Goal: Information Seeking & Learning: Learn about a topic

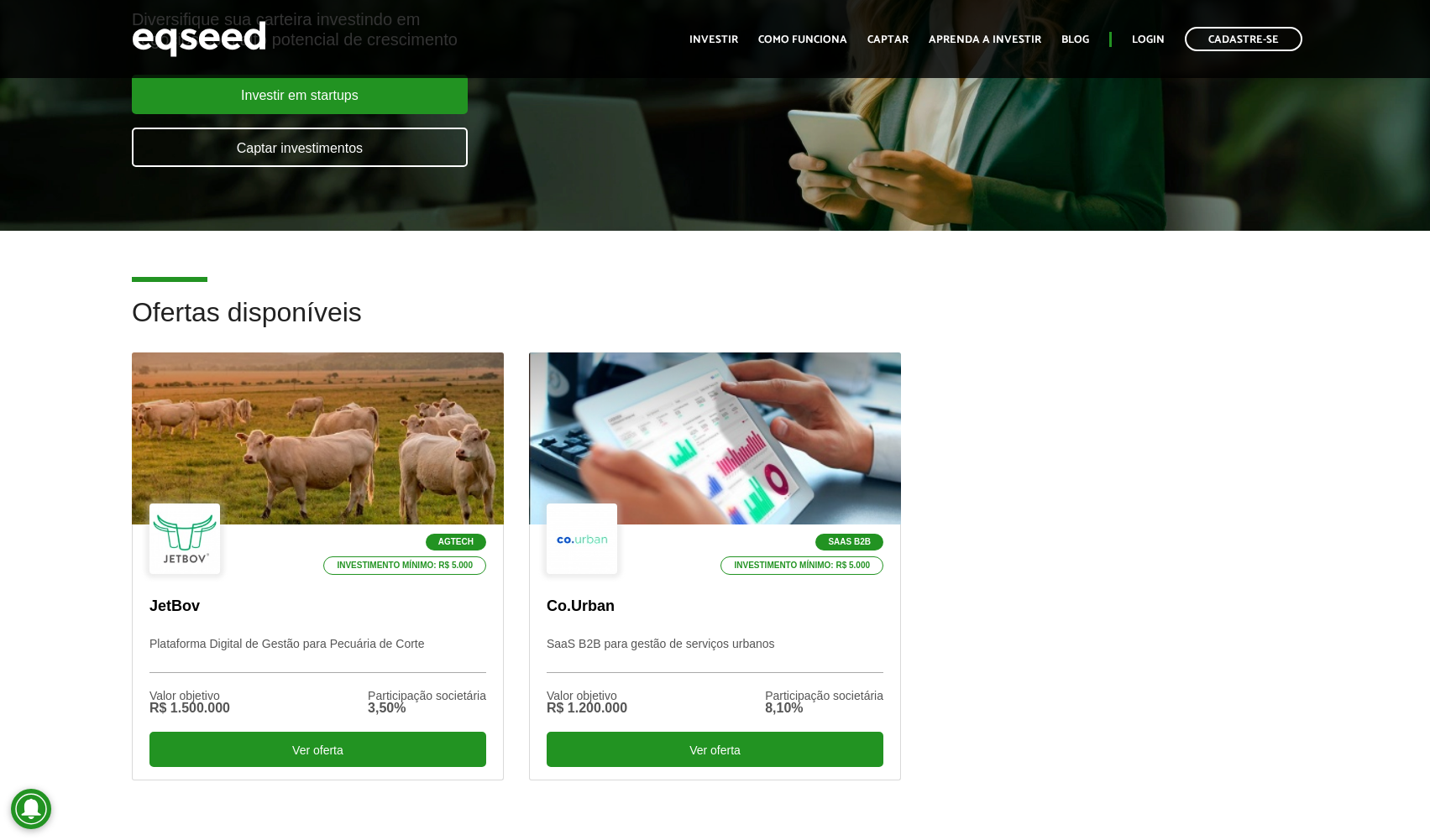
scroll to position [252, 0]
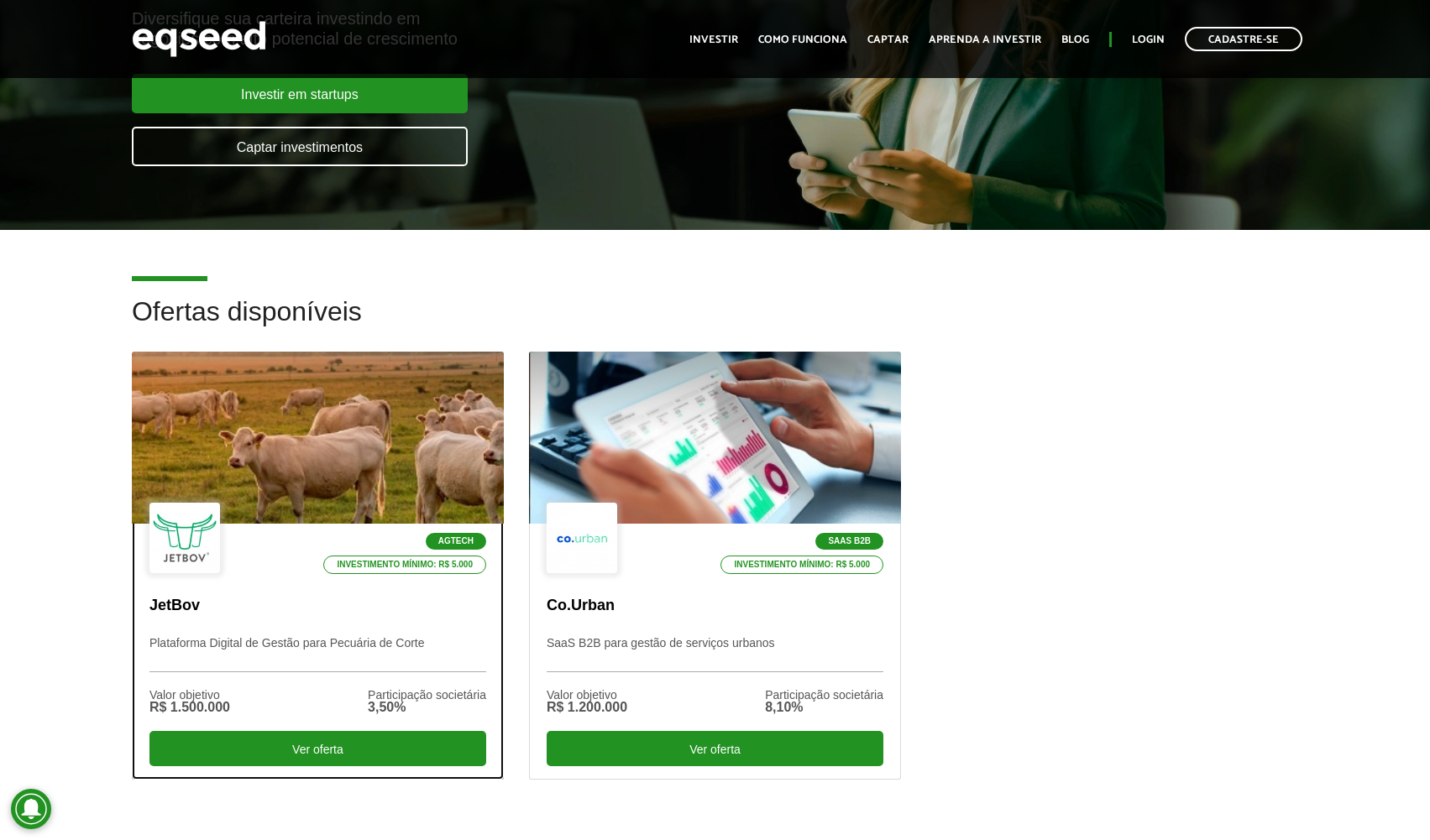
click at [360, 468] on div at bounding box center [319, 438] width 447 height 206
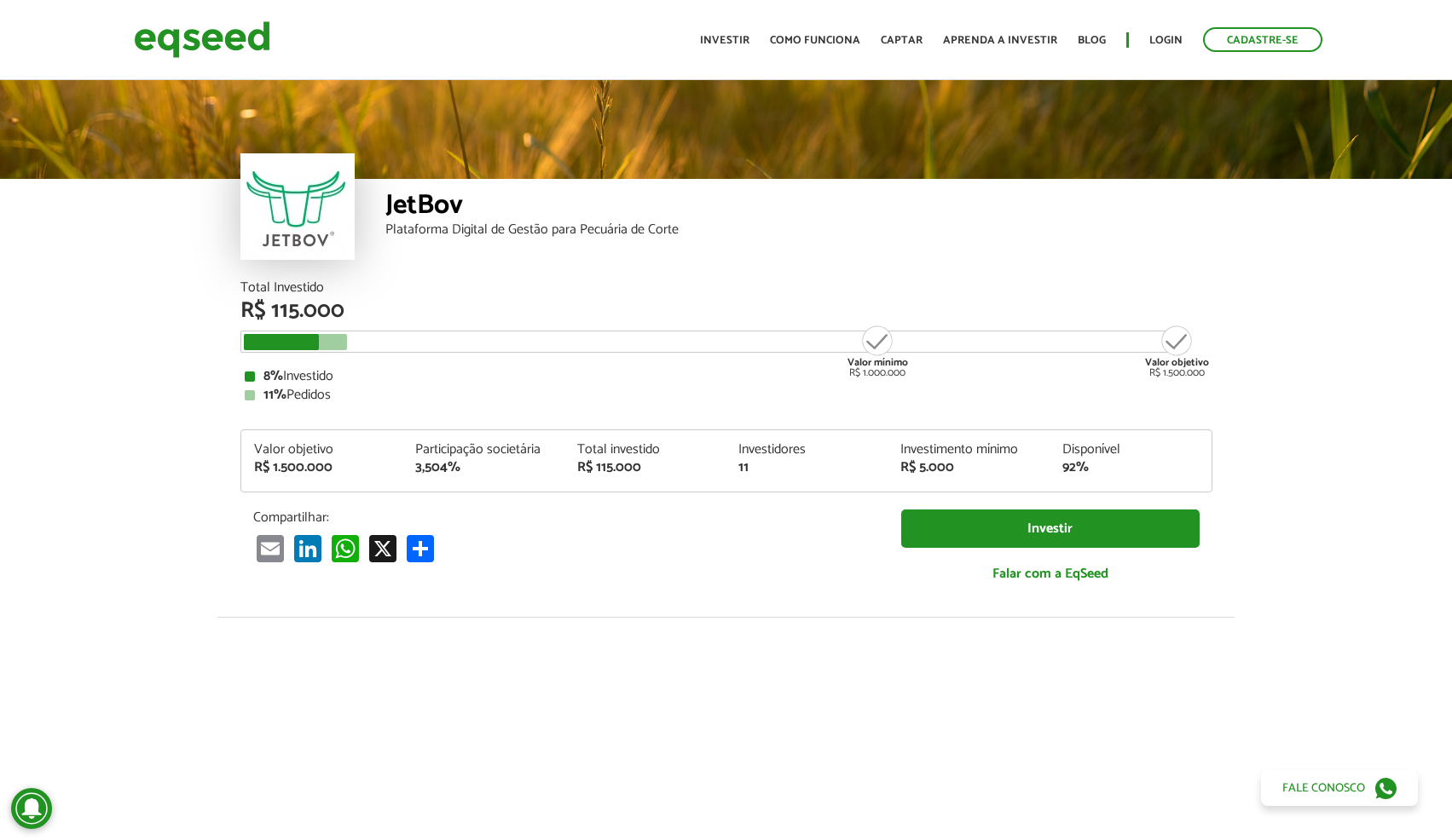
scroll to position [1997, 0]
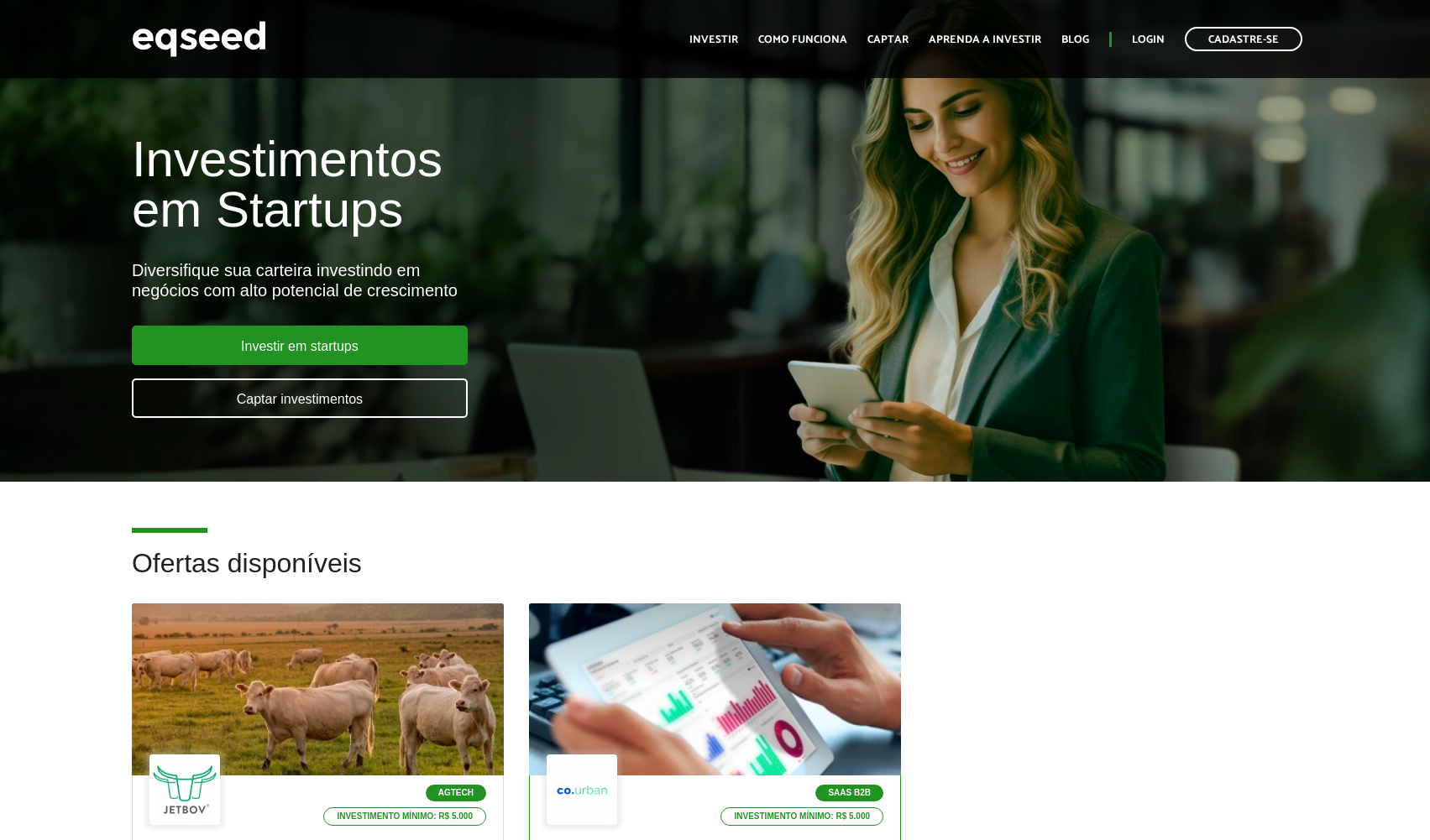
scroll to position [252, 0]
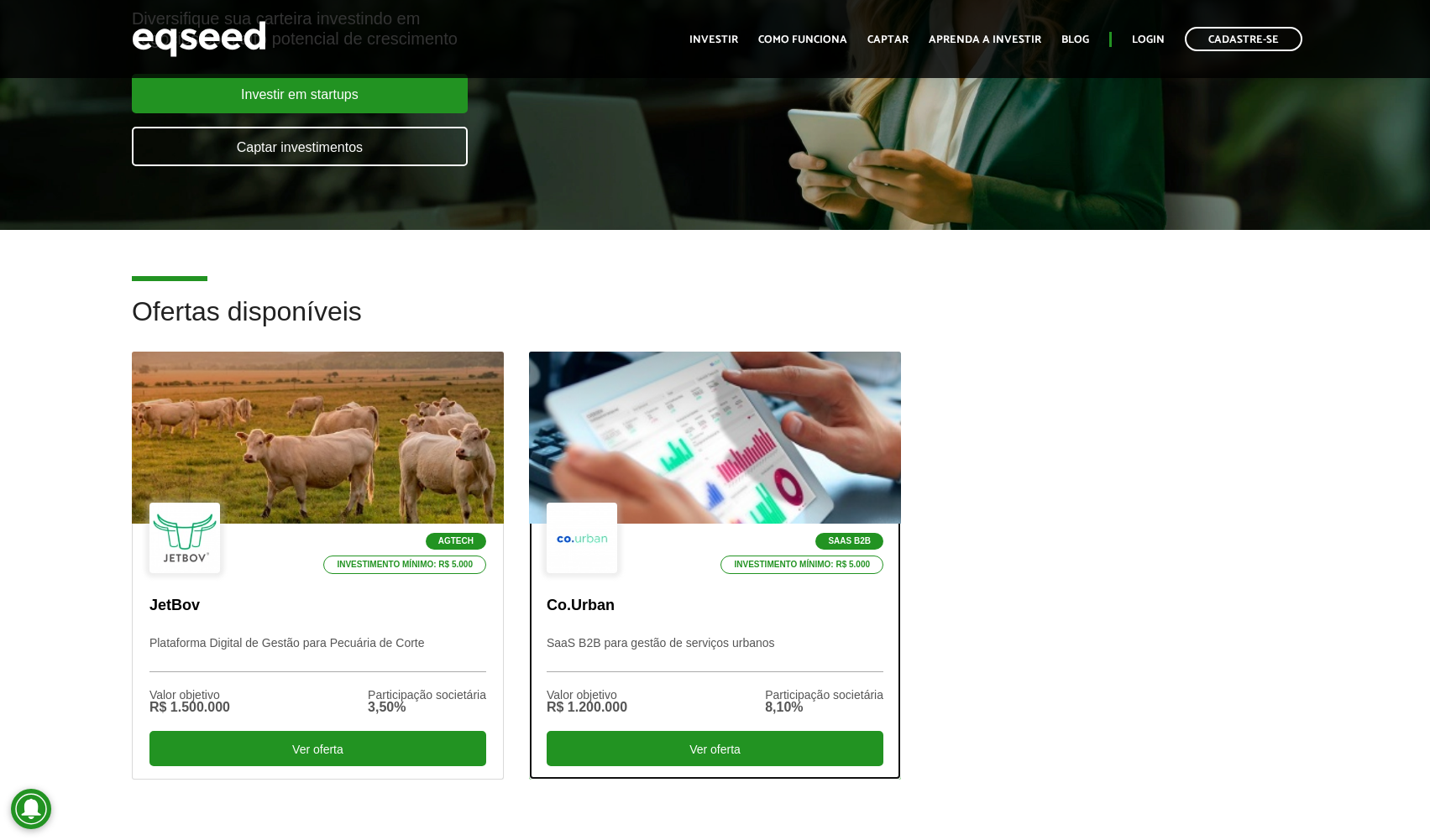
click at [650, 444] on div at bounding box center [715, 438] width 447 height 206
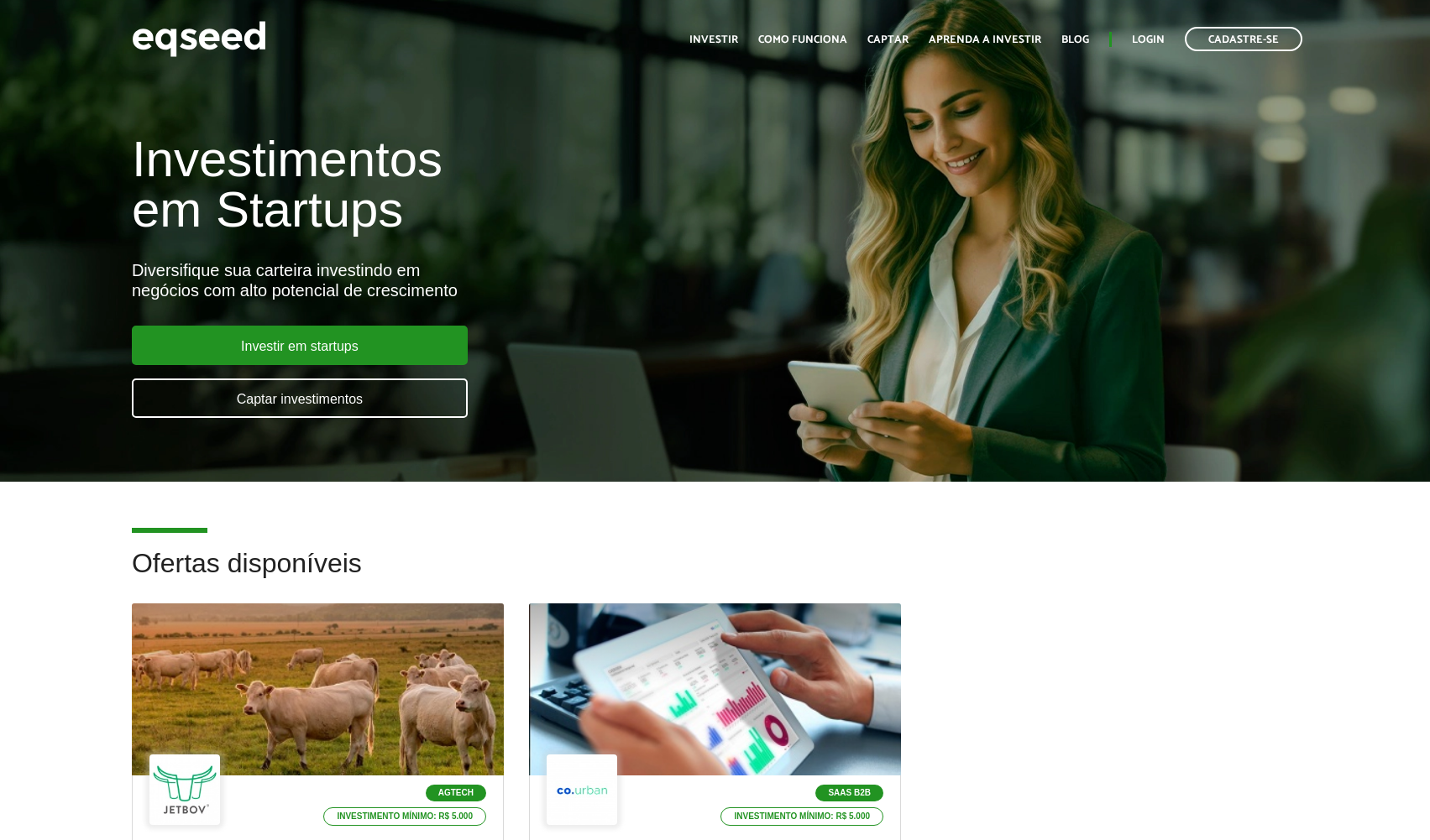
scroll to position [252, 0]
